Goal: Information Seeking & Learning: Find specific fact

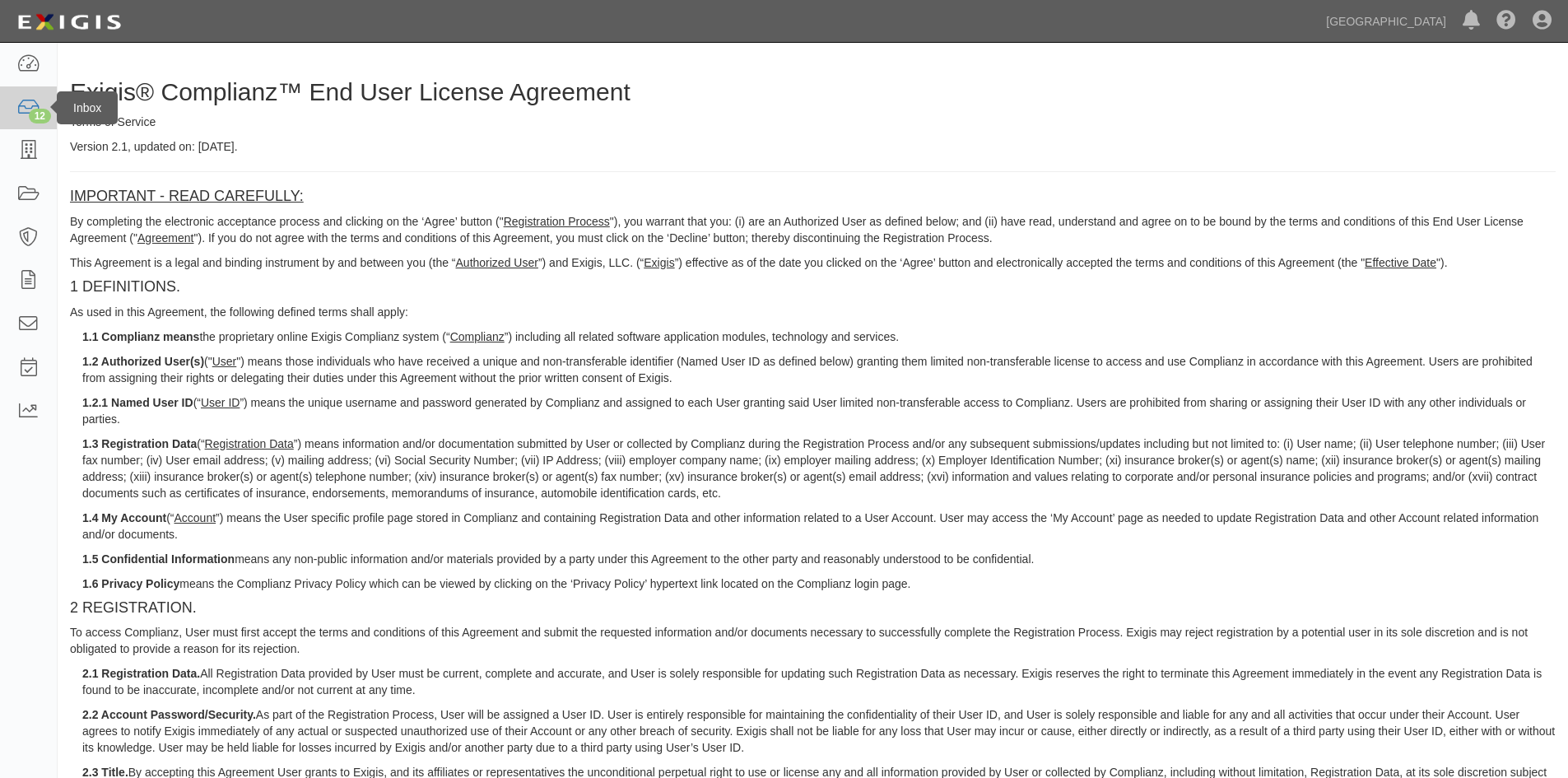
scroll to position [165, 0]
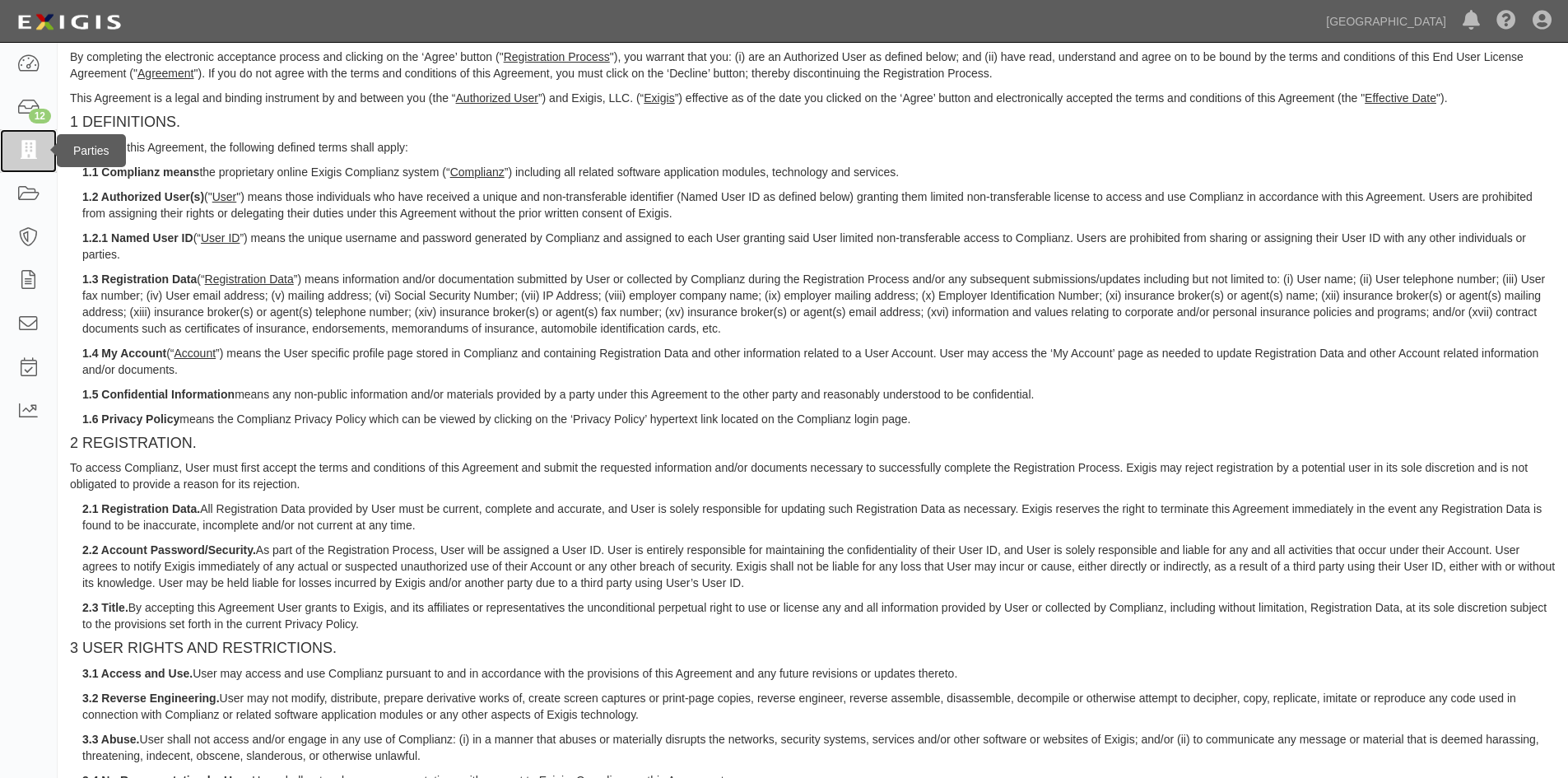
click at [41, 147] on link at bounding box center [28, 151] width 57 height 44
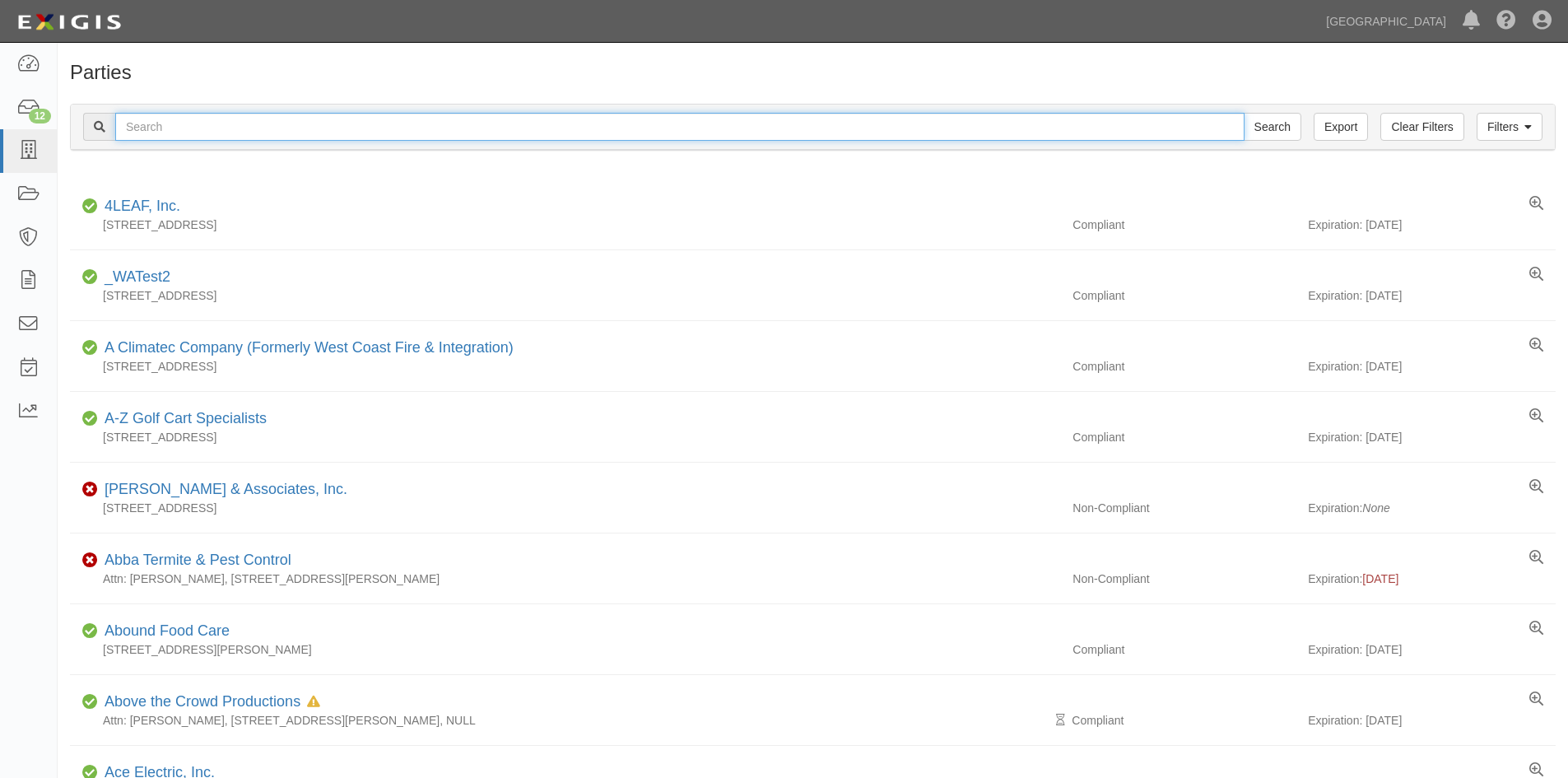
click at [288, 114] on input "text" at bounding box center [680, 127] width 1129 height 28
type input "statewide"
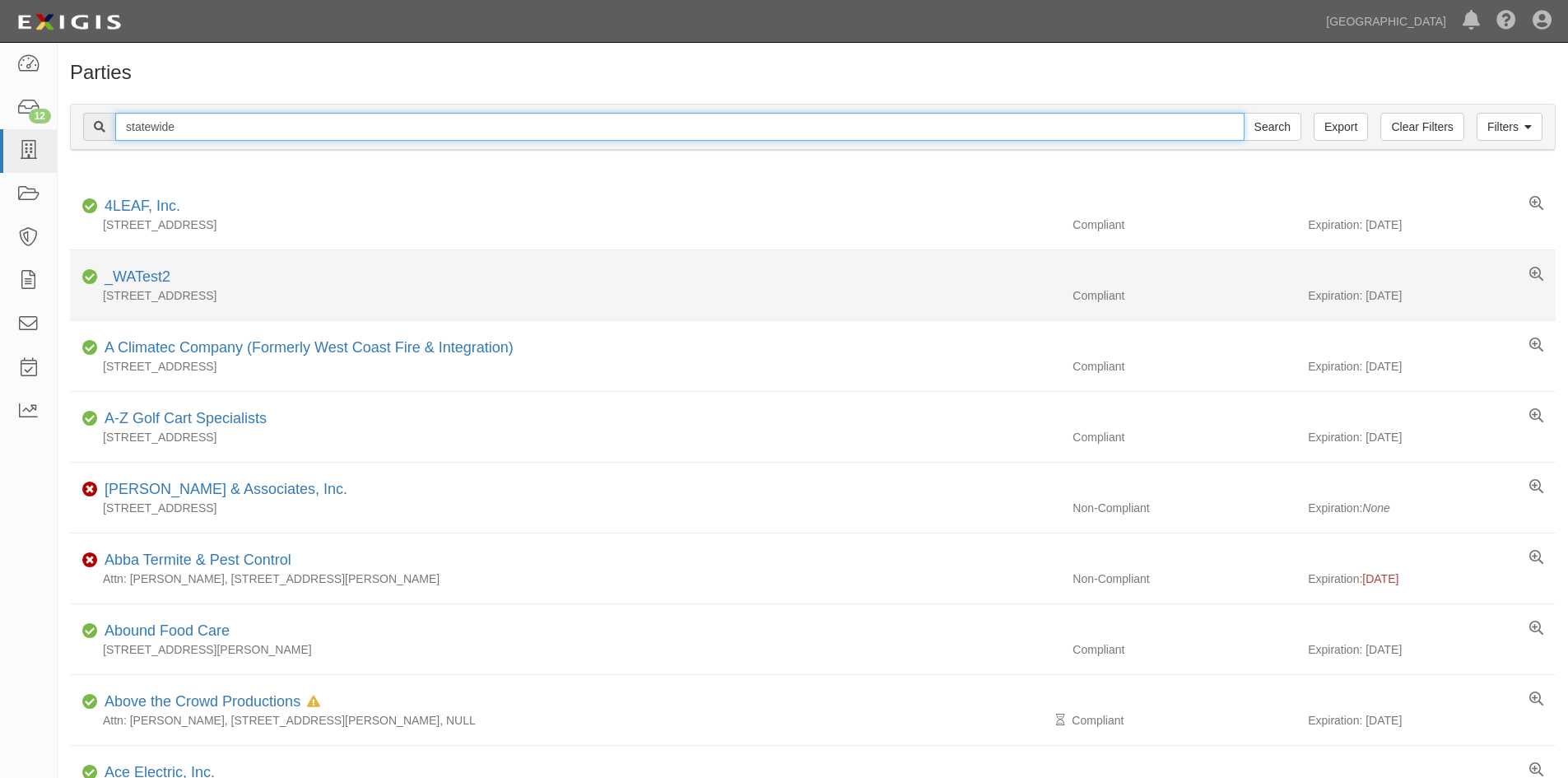
click at [1244, 113] on input "Search" at bounding box center [1273, 127] width 58 height 28
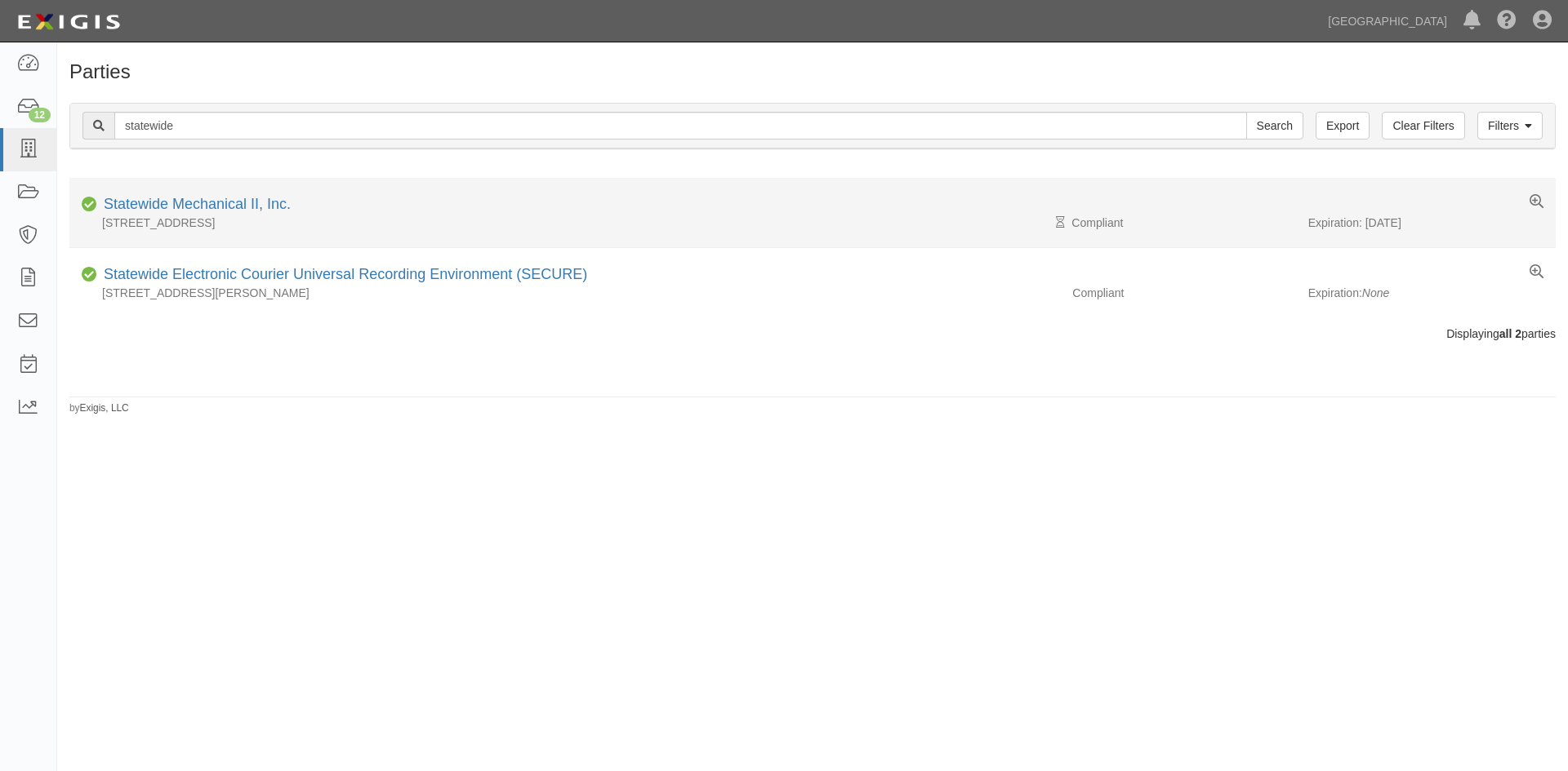
click at [207, 219] on div "828 W. 9th Street, Upland, CA 91786, United States" at bounding box center [564, 223] width 990 height 16
click at [206, 211] on link "Statewide Mechanical II, Inc." at bounding box center [197, 204] width 187 height 16
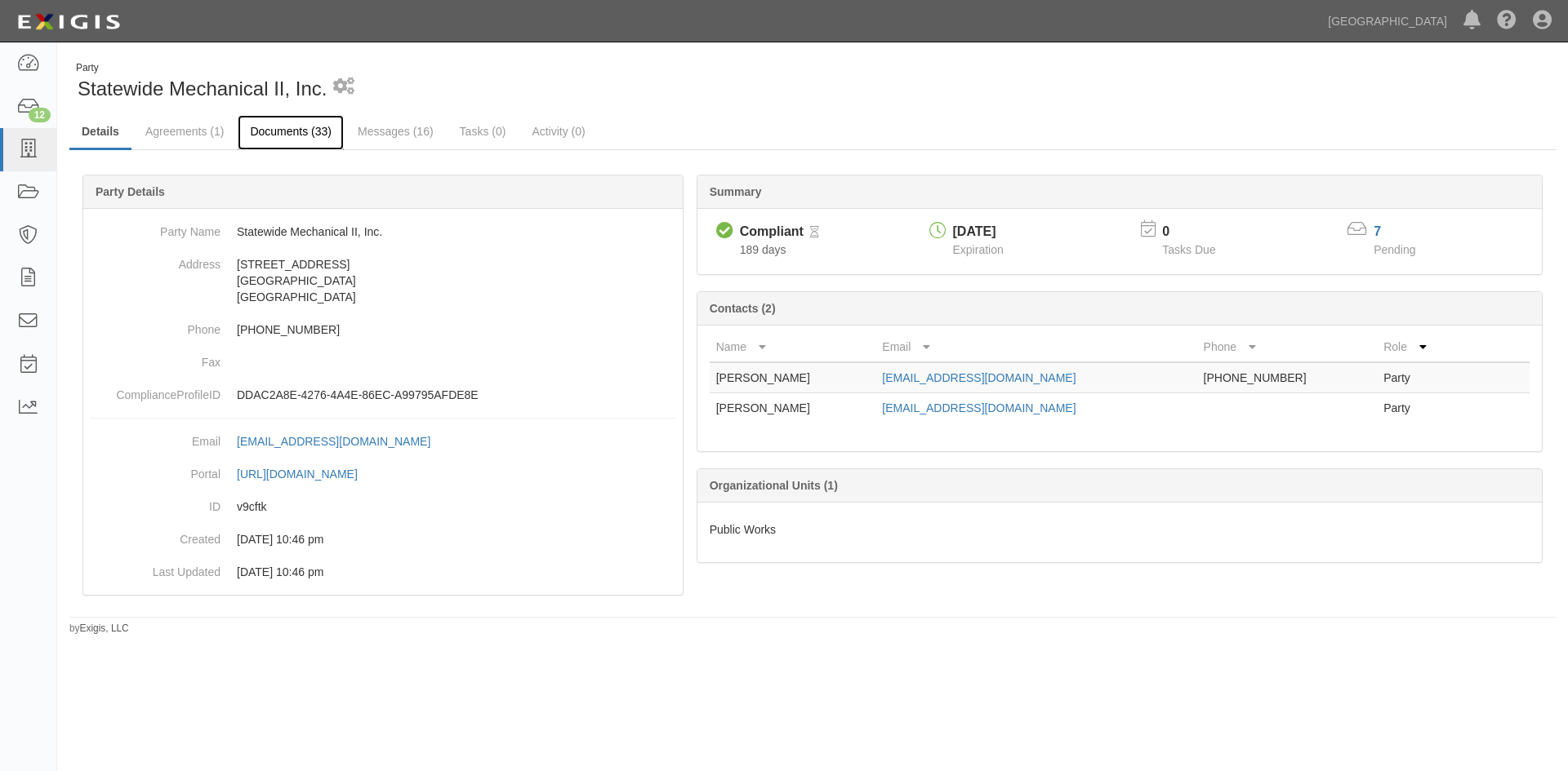
click at [317, 140] on link "Documents (33)" at bounding box center [290, 132] width 106 height 35
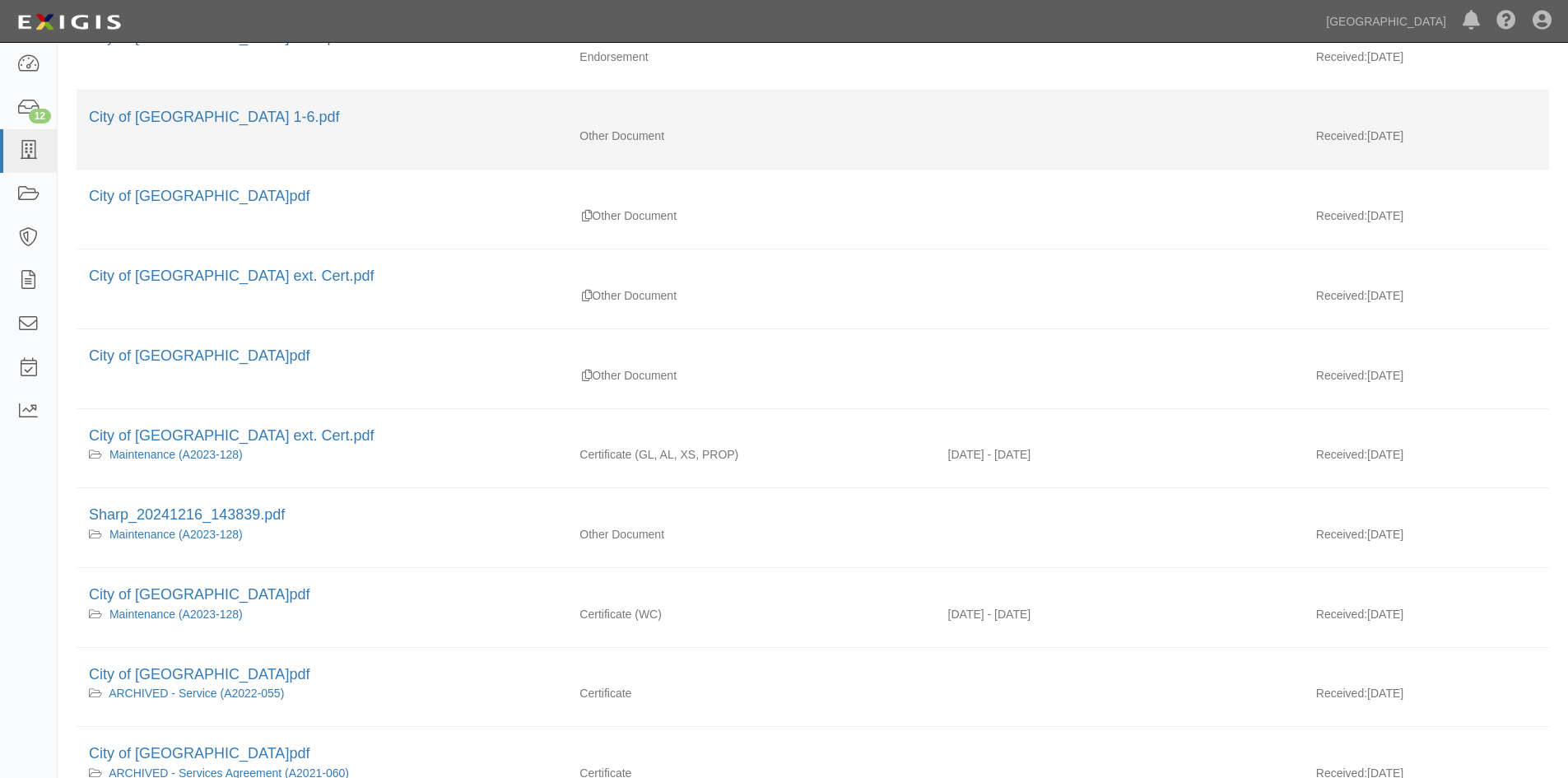
scroll to position [329, 0]
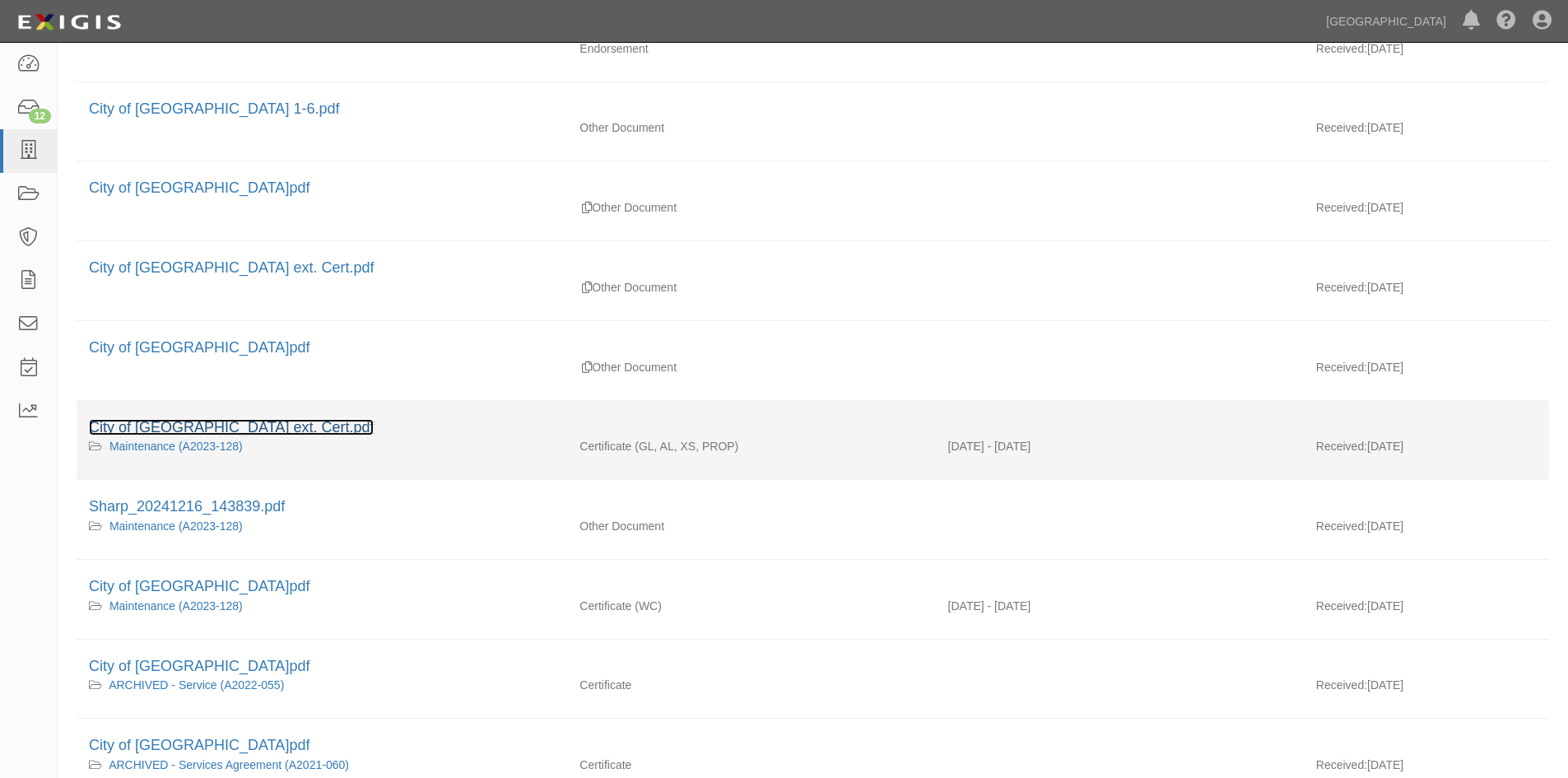
click at [233, 432] on link "City of [GEOGRAPHIC_DATA] ext. Cert.pdf" at bounding box center [231, 427] width 285 height 16
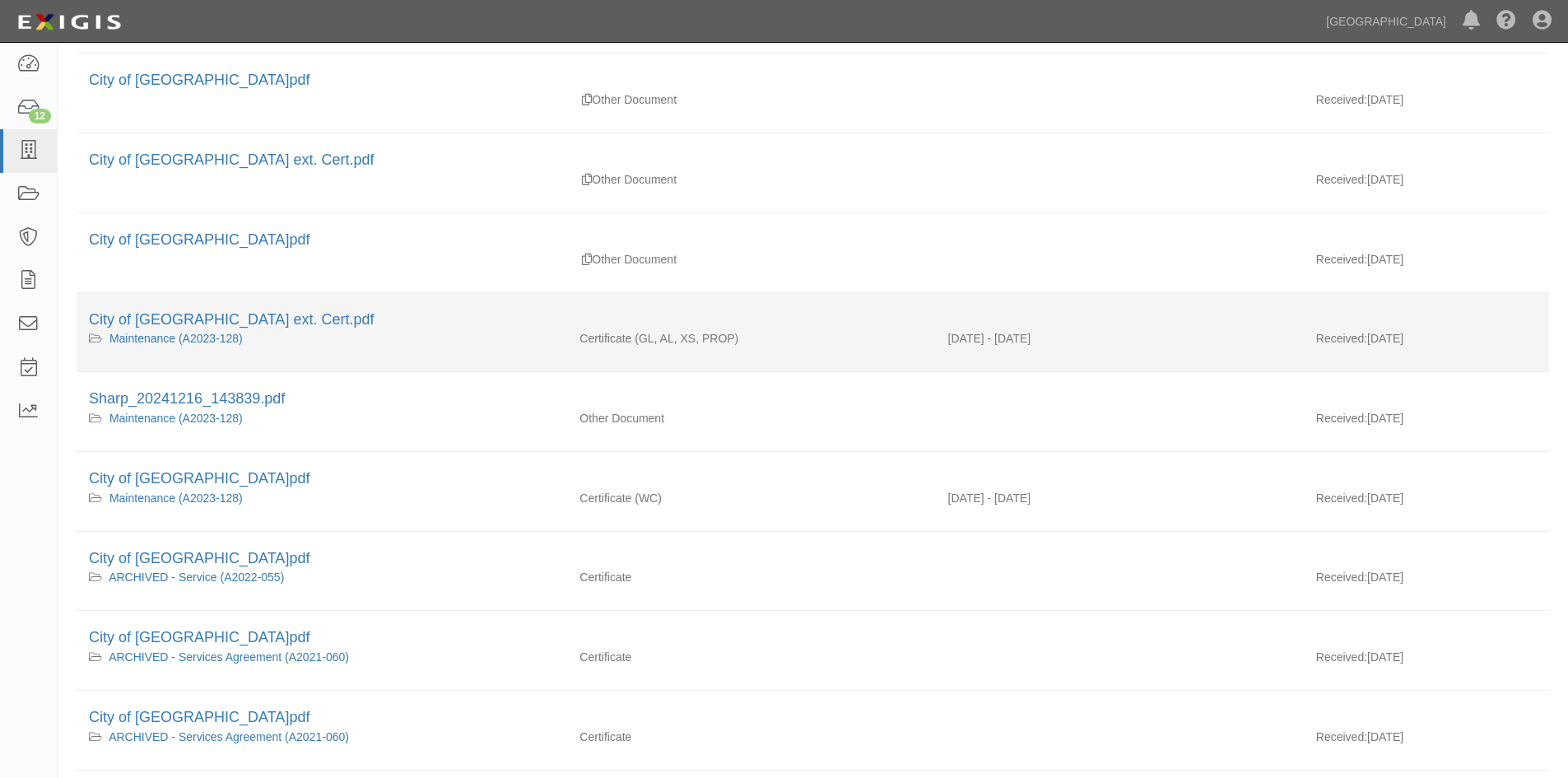
scroll to position [494, 0]
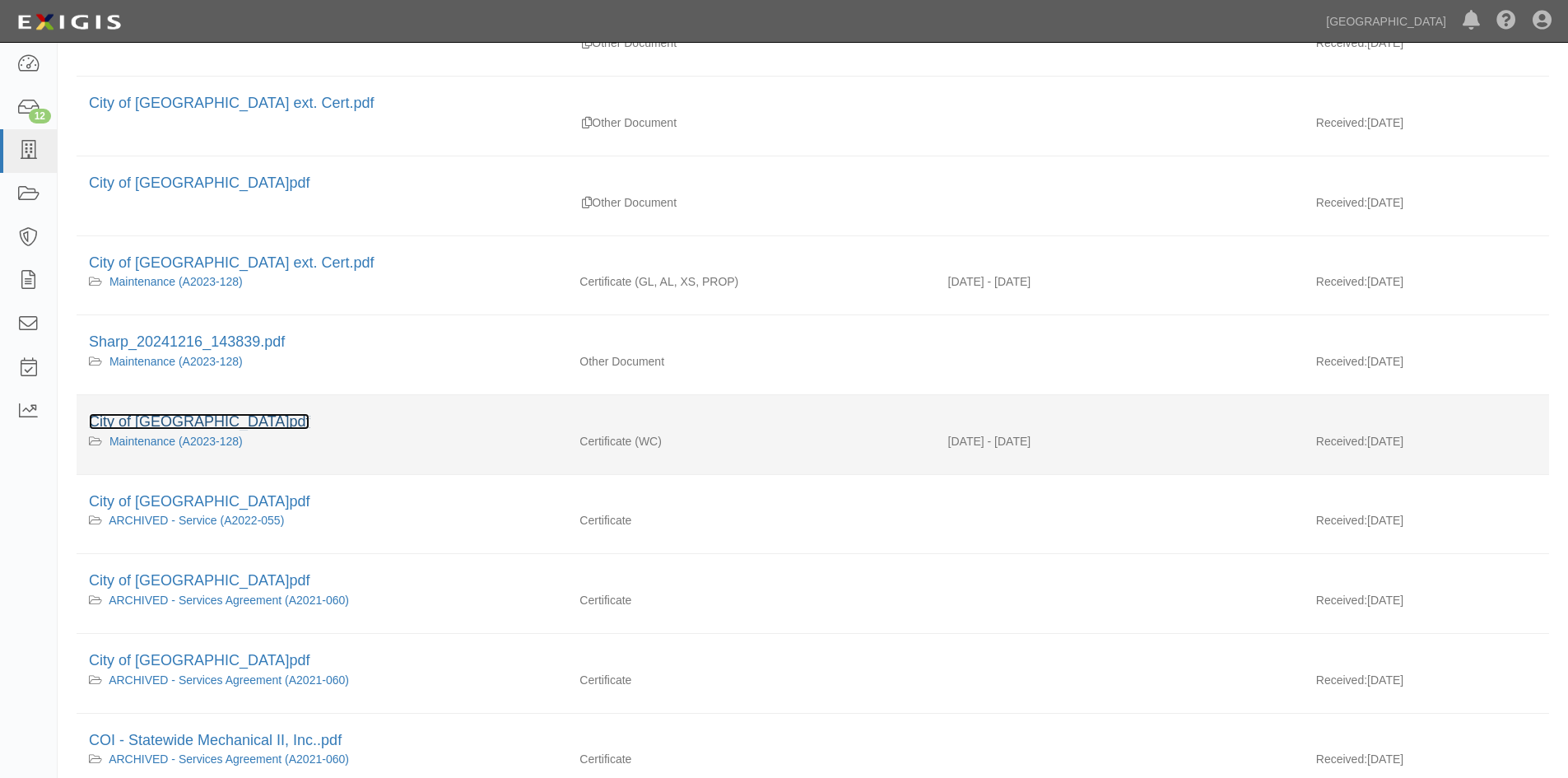
click at [251, 427] on link "City of Chino Hills_4928468_4928468.pdf" at bounding box center [199, 422] width 221 height 16
